Goal: Task Accomplishment & Management: Use online tool/utility

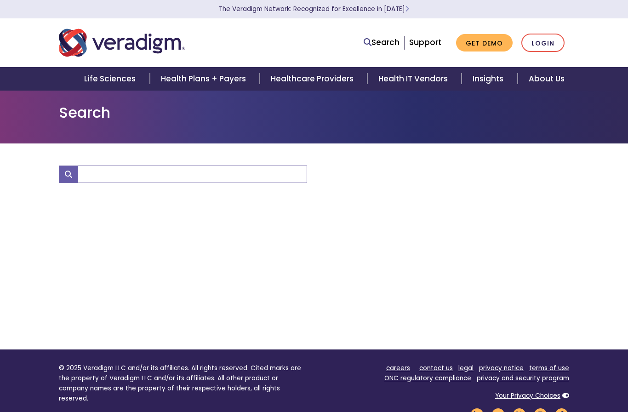
type input "Error code"
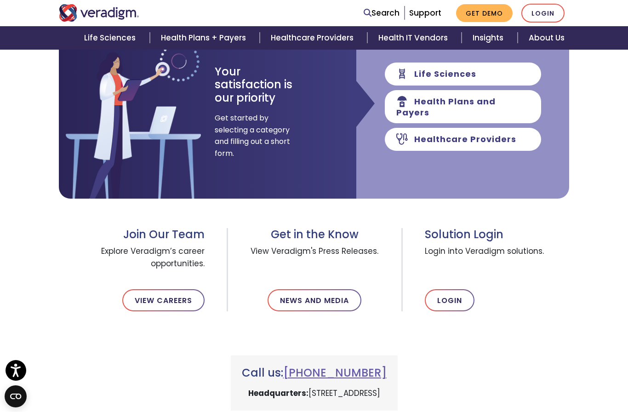
scroll to position [163, 0]
click at [459, 298] on link "Login" at bounding box center [450, 301] width 50 height 22
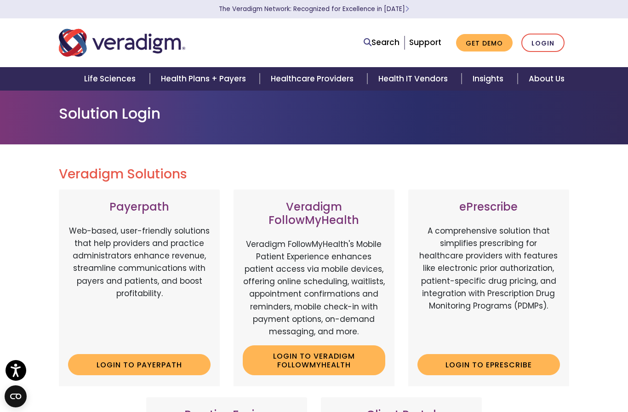
click at [564, 37] on li "Login" at bounding box center [542, 43] width 43 height 19
click at [544, 42] on link "Login" at bounding box center [542, 43] width 43 height 19
click at [543, 41] on link "Login" at bounding box center [542, 43] width 43 height 19
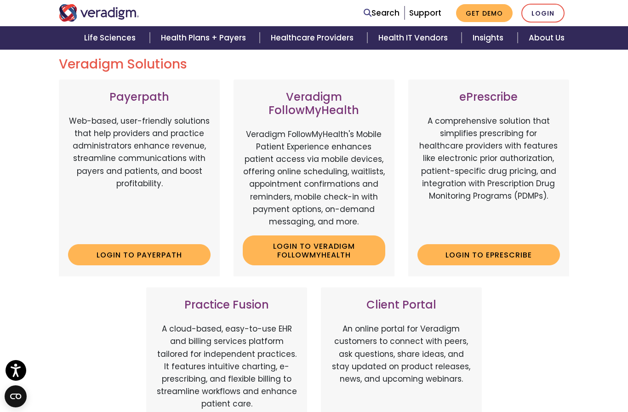
scroll to position [109, 0]
click at [538, 253] on link "Login to ePrescribe" at bounding box center [488, 255] width 142 height 21
